Goal: Information Seeking & Learning: Learn about a topic

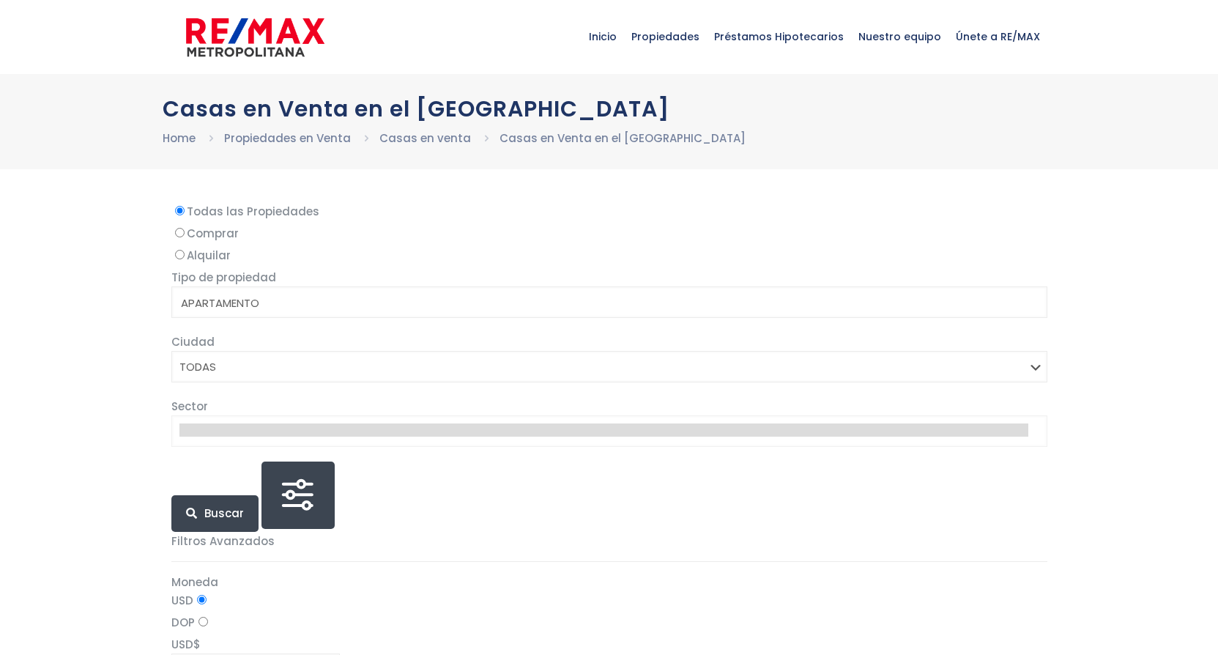
select select
click at [456, 450] on section "Tipo de propiedad APARTAMENTO CASA LOCAL COMERCIAL NAVE INDUSTRIAL FINCA TERREN…" at bounding box center [609, 400] width 876 height 264
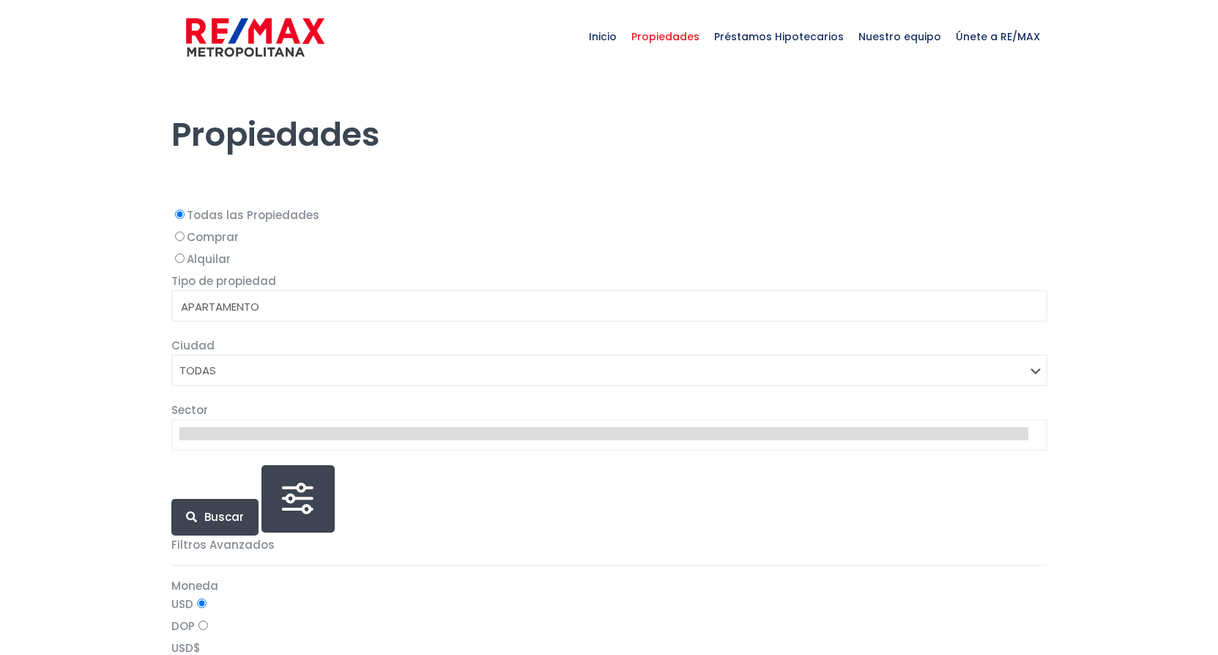
select select
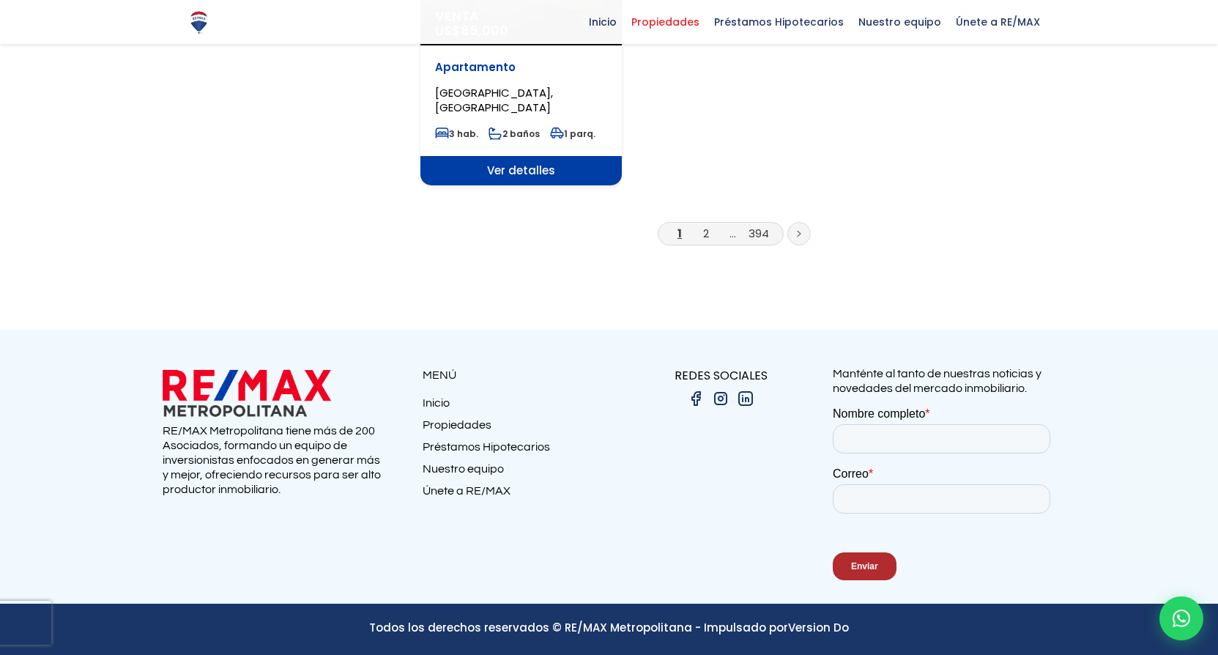
scroll to position [4843, 0]
